Goal: Transaction & Acquisition: Download file/media

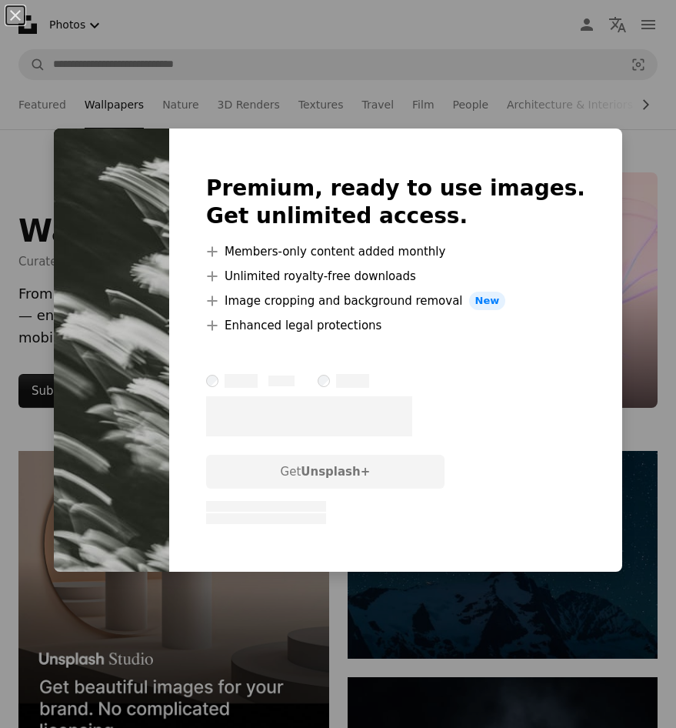
scroll to position [12766, 0]
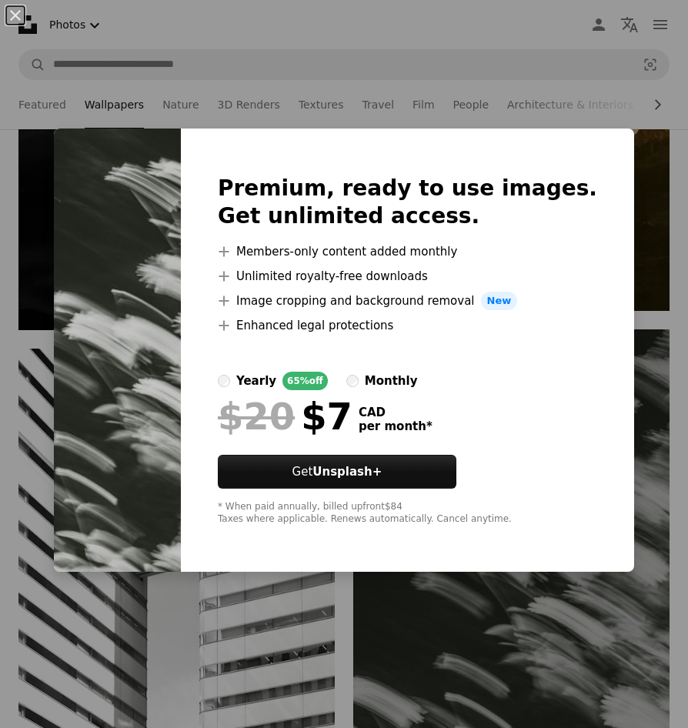
click at [644, 119] on div "An X shape Premium, ready to use images. Get unlimited access. A plus sign Memb…" at bounding box center [344, 364] width 688 height 728
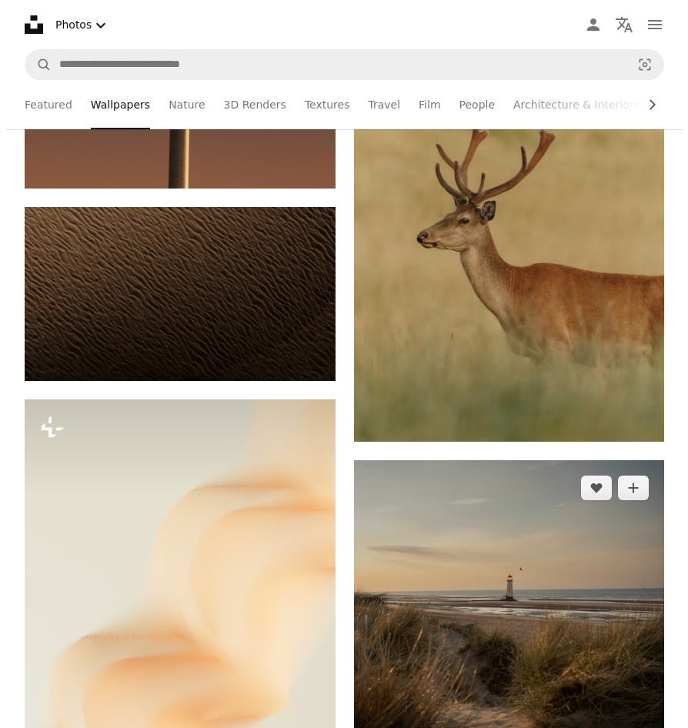
scroll to position [32376, 0]
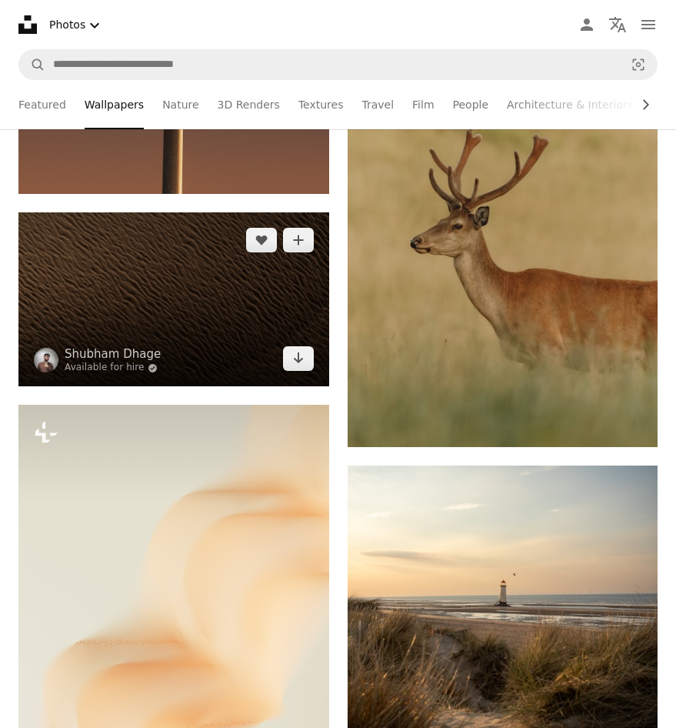
click at [232, 298] on img at bounding box center [173, 299] width 311 height 175
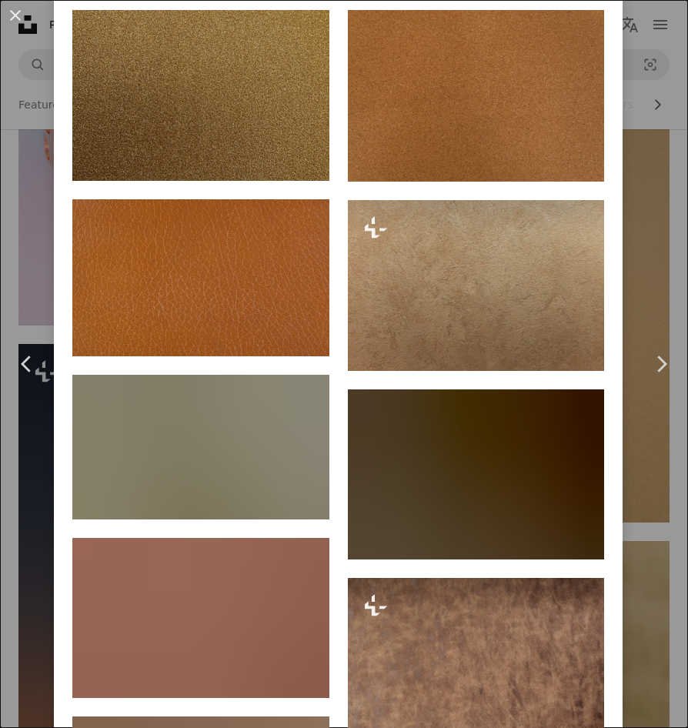
scroll to position [1098, 0]
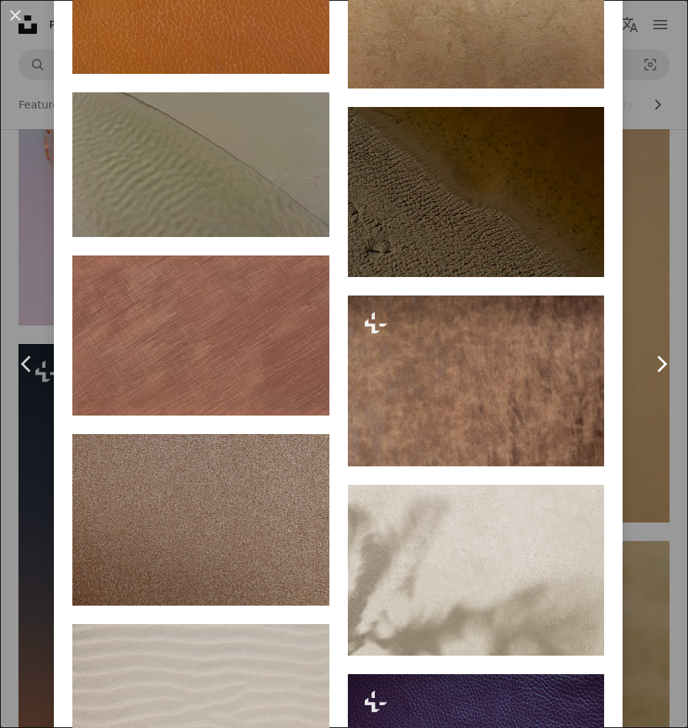
click at [651, 427] on link "Chevron right" at bounding box center [661, 364] width 54 height 148
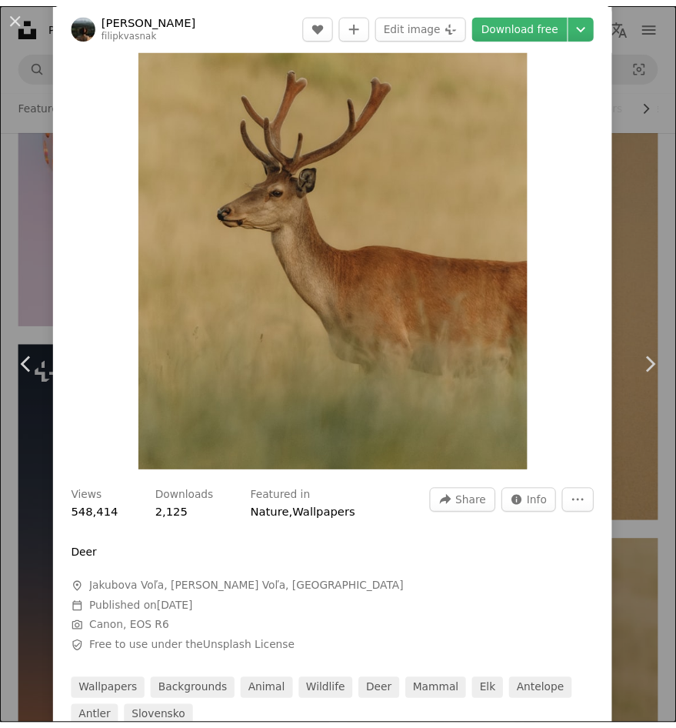
scroll to position [308, 0]
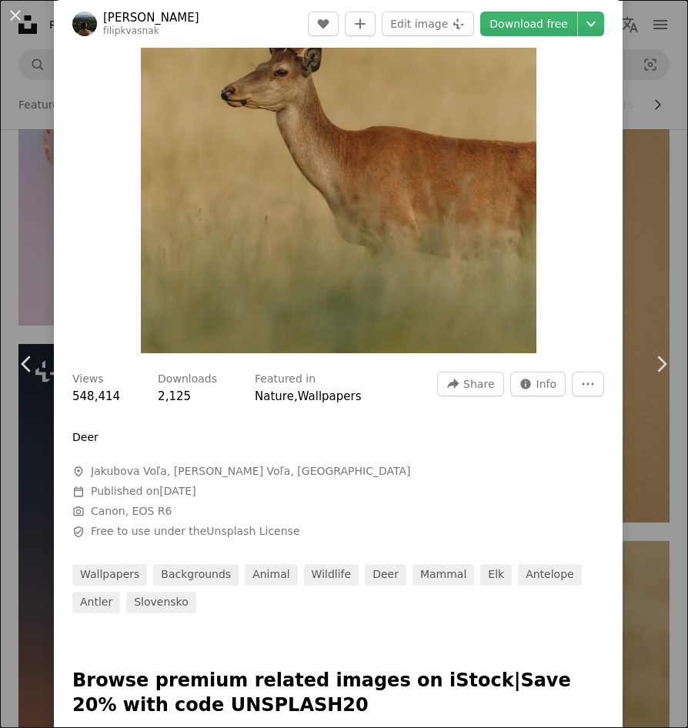
click at [17, 18] on button "An X shape" at bounding box center [15, 15] width 18 height 18
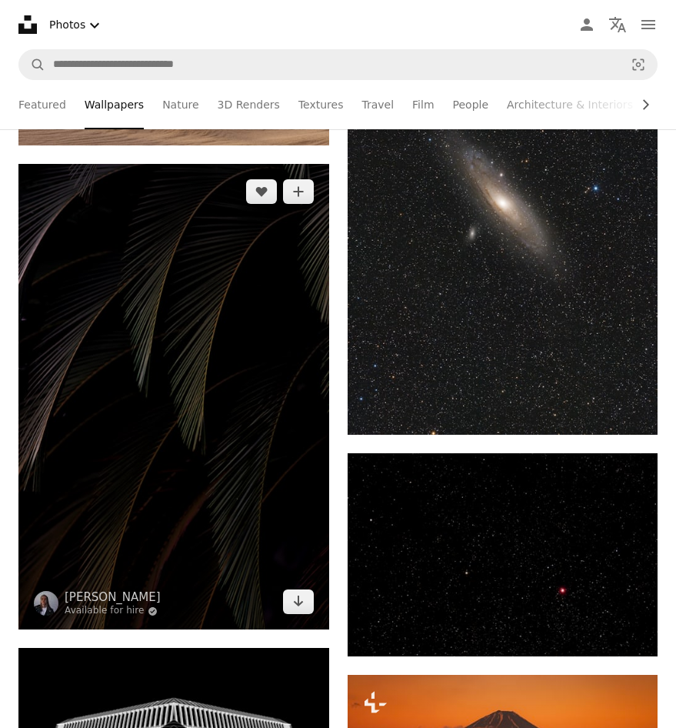
scroll to position [35452, 0]
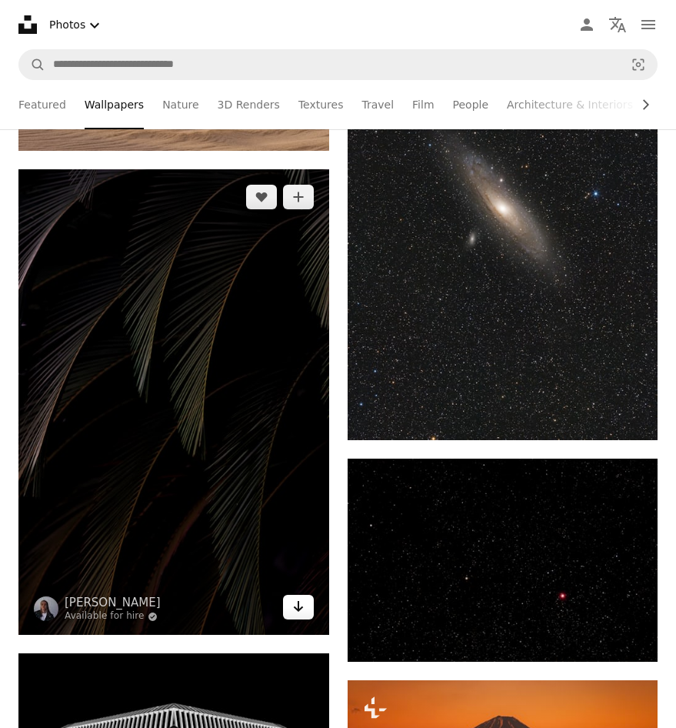
click at [297, 594] on link "Arrow pointing down" at bounding box center [298, 606] width 31 height 25
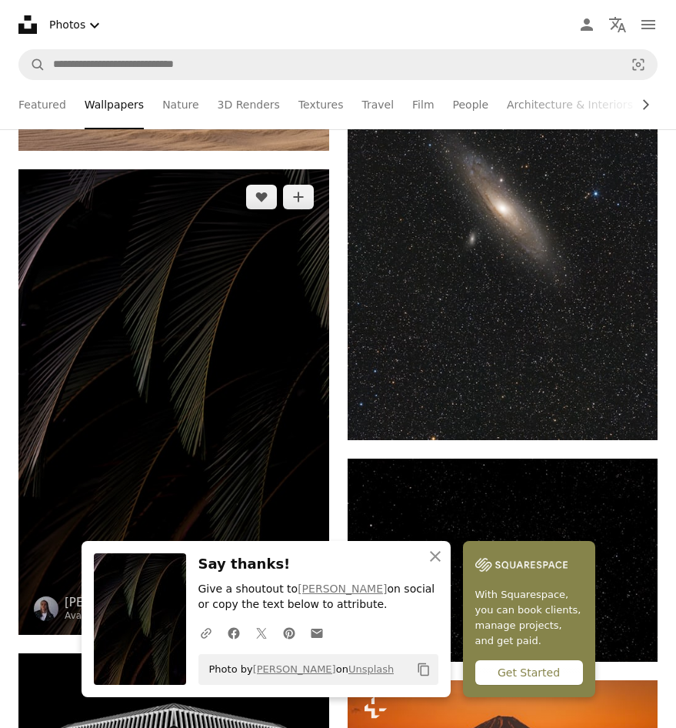
click at [288, 416] on img at bounding box center [173, 401] width 311 height 465
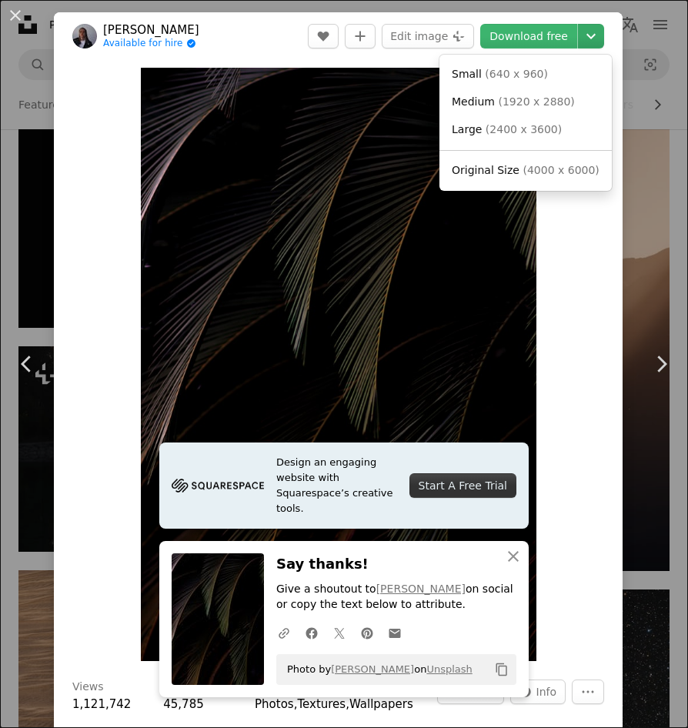
click at [579, 37] on icon "Chevron down" at bounding box center [590, 36] width 25 height 18
click at [547, 170] on span "( 4000 x 6000 )" at bounding box center [560, 170] width 76 height 12
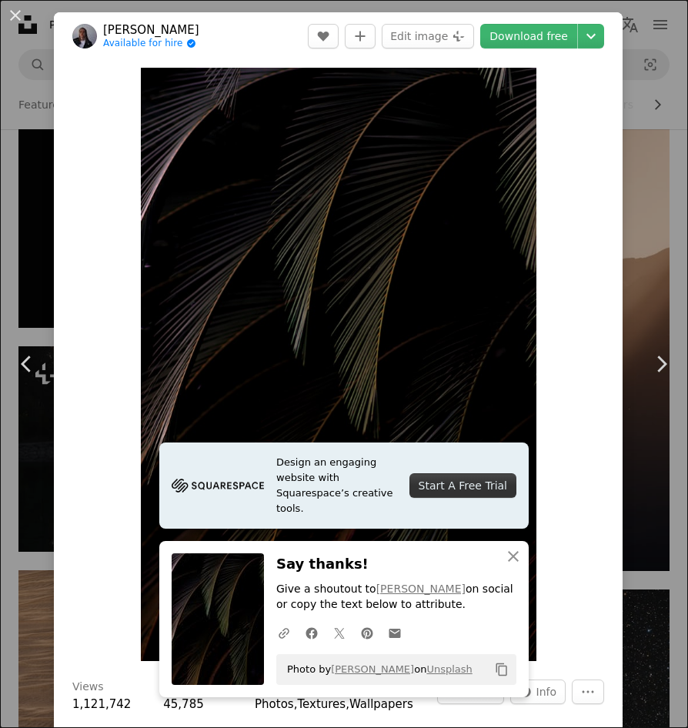
click at [647, 274] on div "An X shape Chevron left Chevron right Design an engaging website with Squarespa…" at bounding box center [344, 364] width 688 height 728
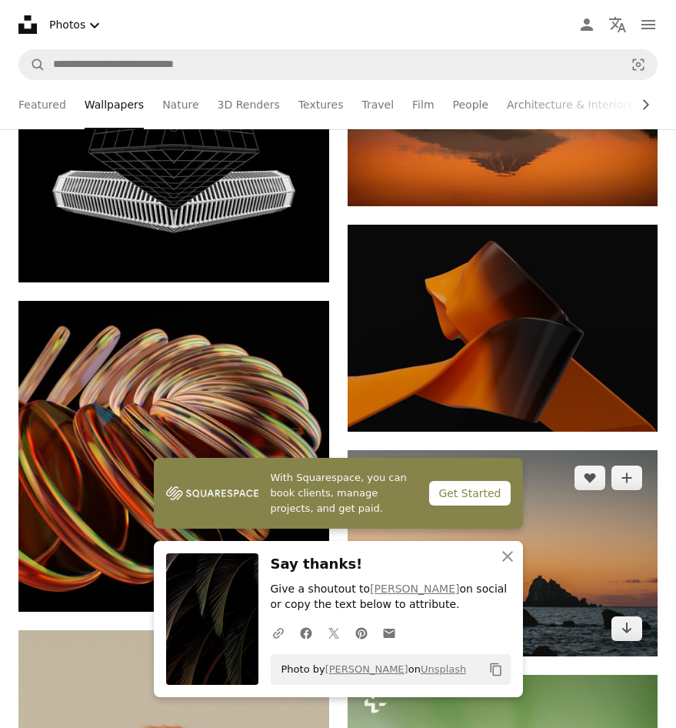
scroll to position [36375, 0]
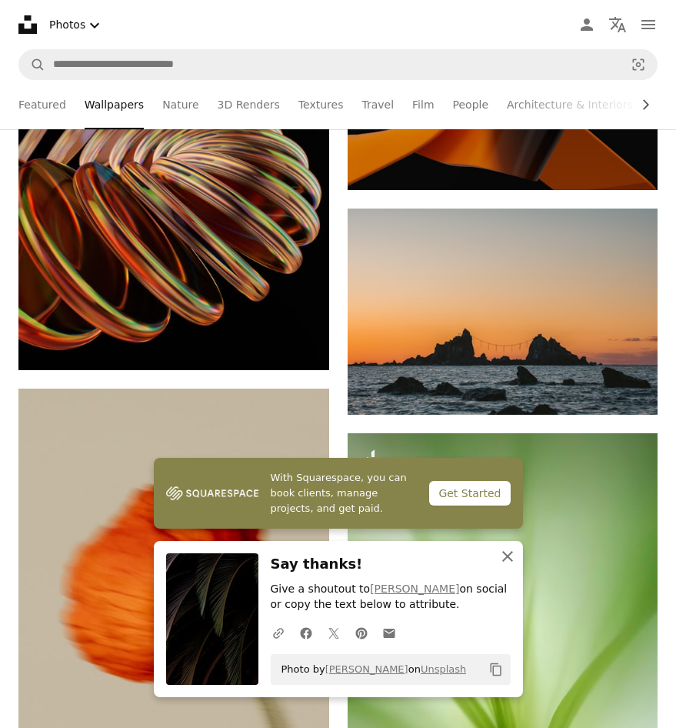
click at [506, 558] on icon "button" at bounding box center [507, 556] width 11 height 11
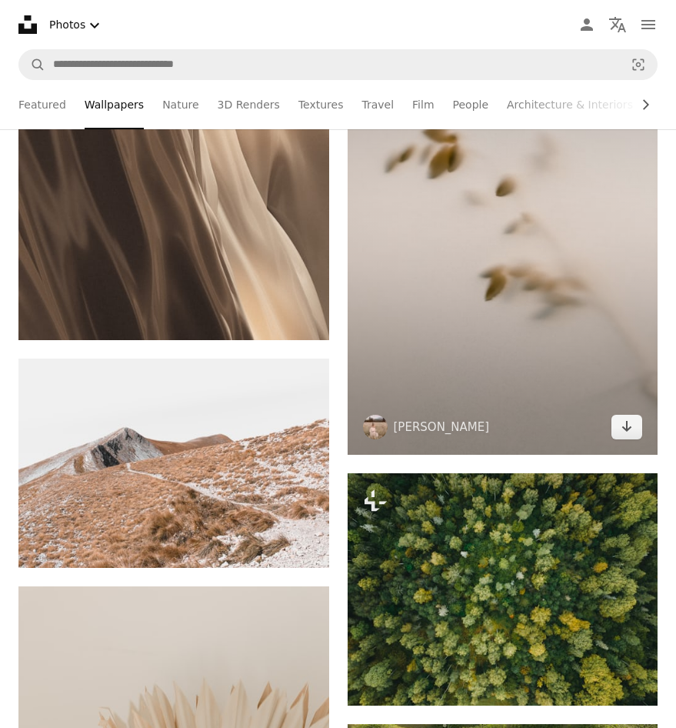
scroll to position [55140, 0]
